Goal: Find specific page/section: Find specific page/section

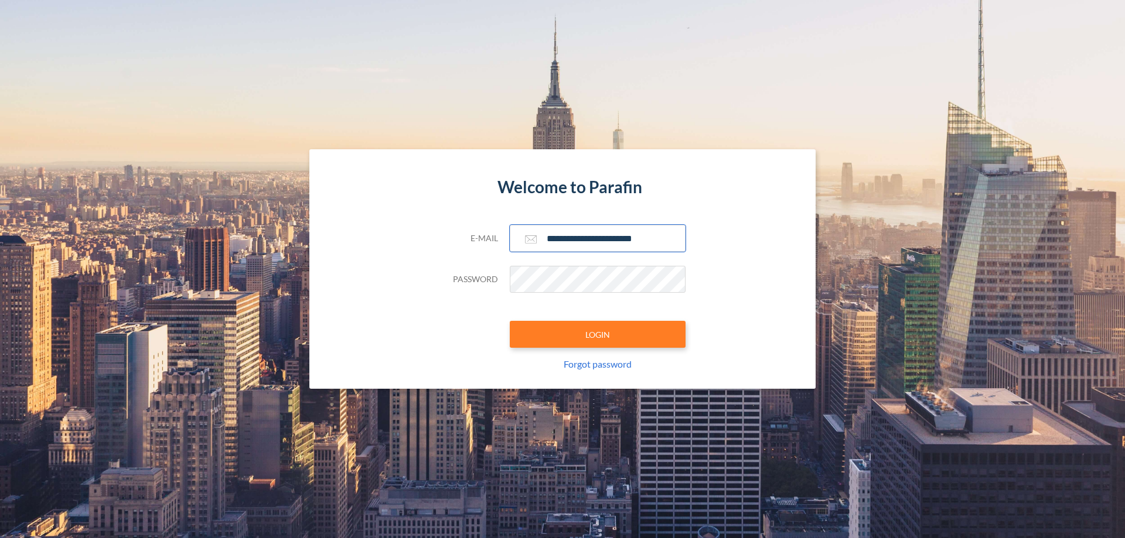
type input "**********"
click at [598, 335] on button "LOGIN" at bounding box center [598, 334] width 176 height 27
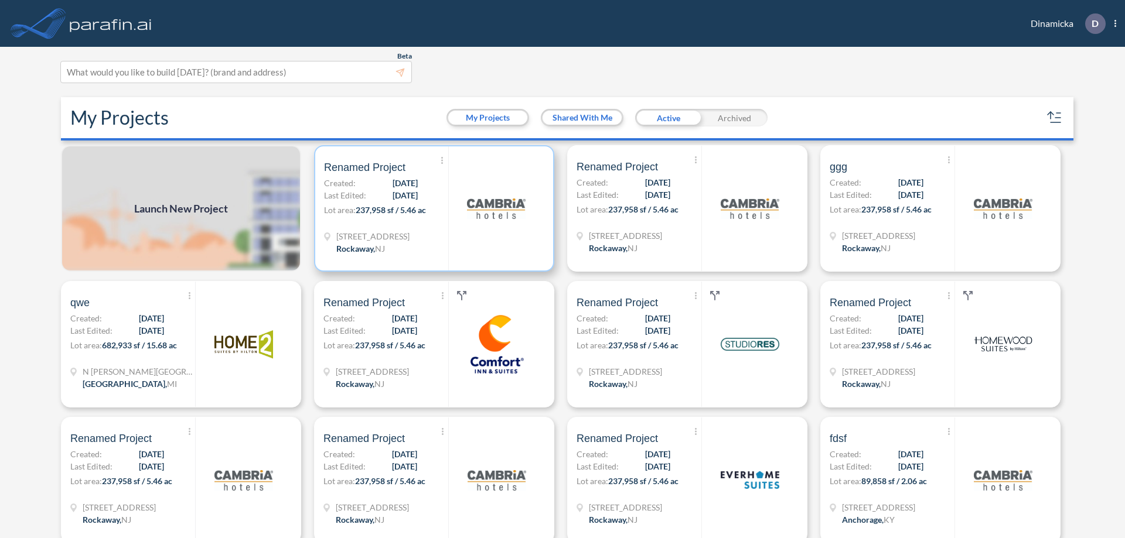
scroll to position [3, 0]
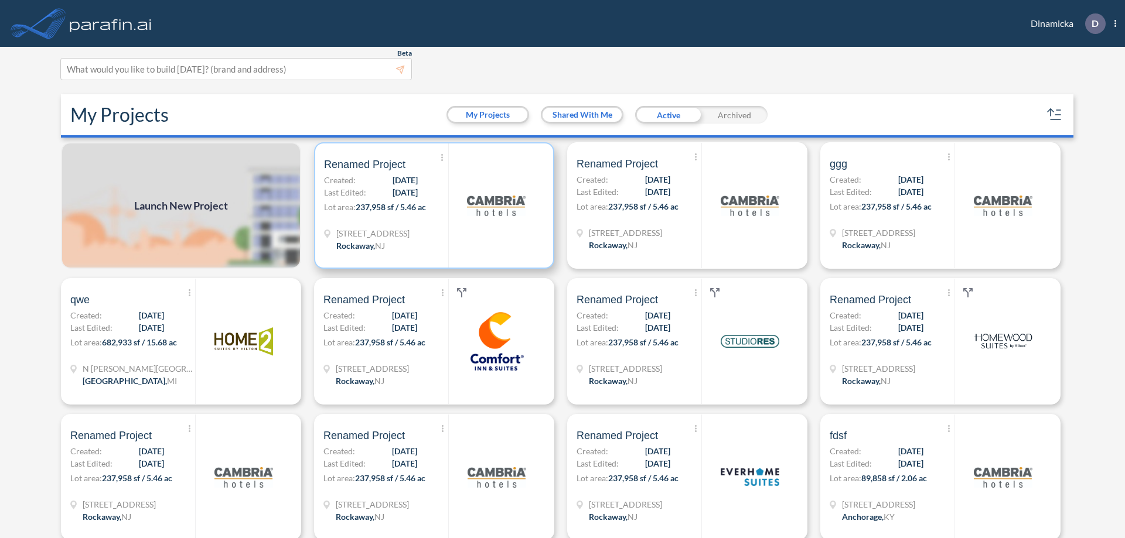
click at [432, 206] on p "Lot area: 237,958 sf / 5.46 ac" at bounding box center [386, 209] width 124 height 17
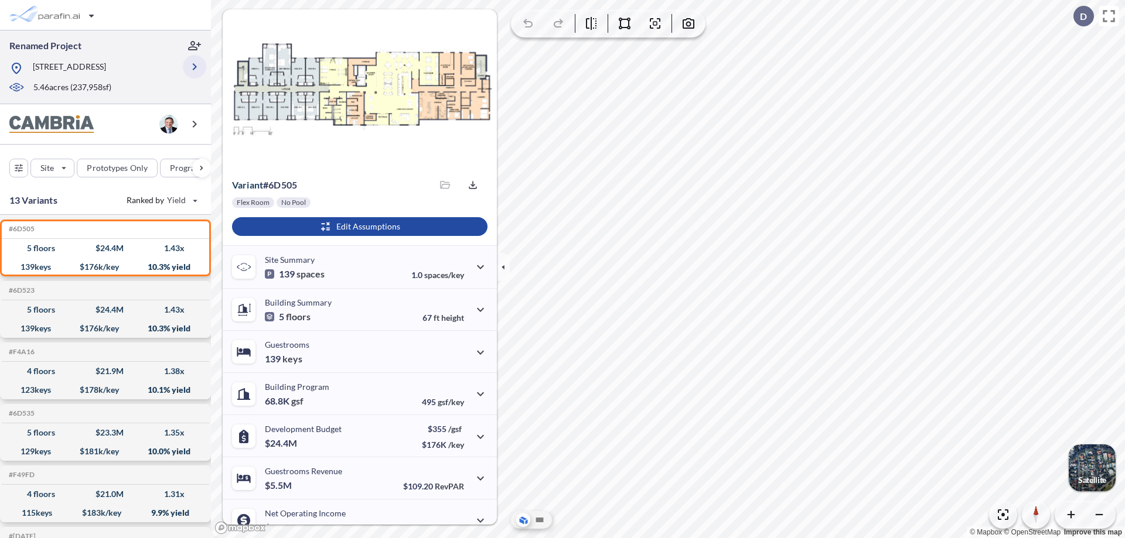
click at [195, 67] on icon "button" at bounding box center [194, 67] width 14 height 14
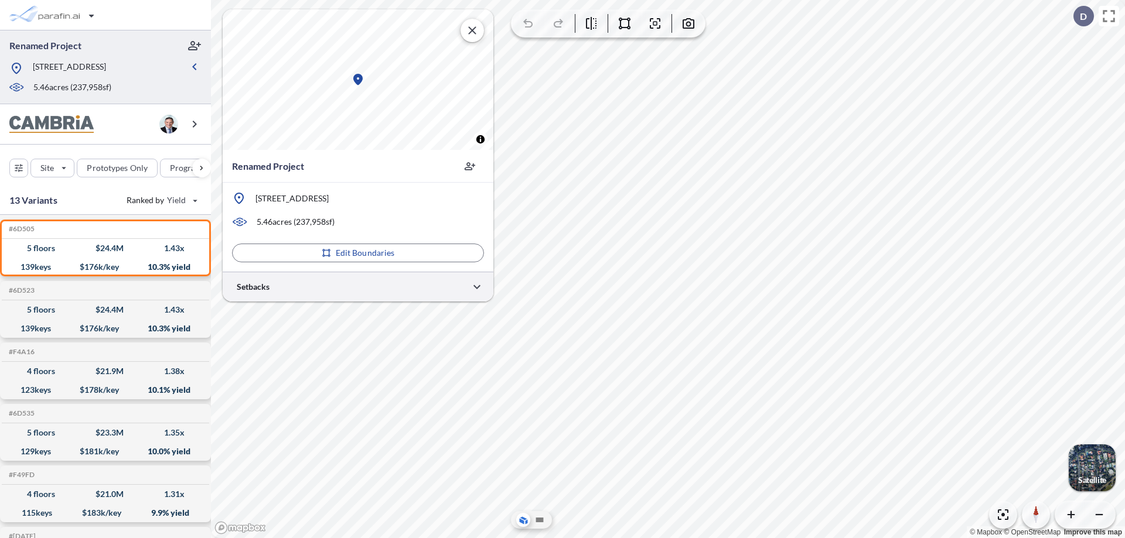
click at [358, 286] on div at bounding box center [358, 287] width 271 height 30
